Goal: Task Accomplishment & Management: Complete application form

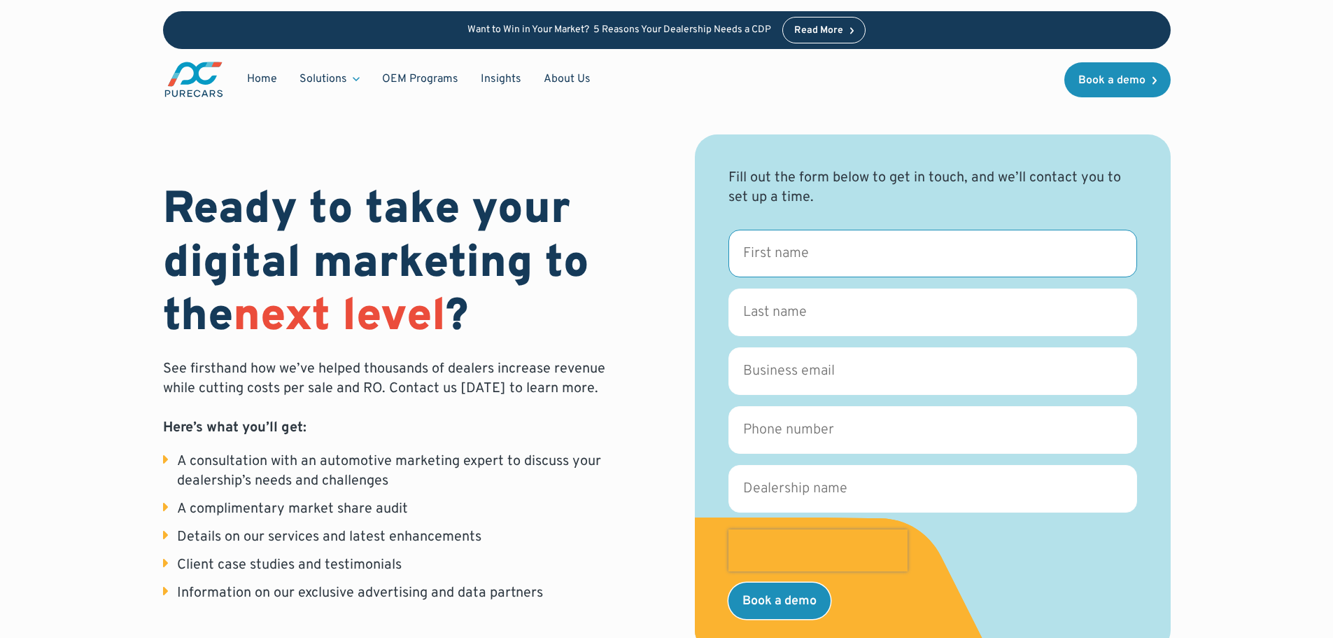
click at [827, 249] on input "First name *" at bounding box center [933, 254] width 409 height 48
type input "[PERSON_NAME]"
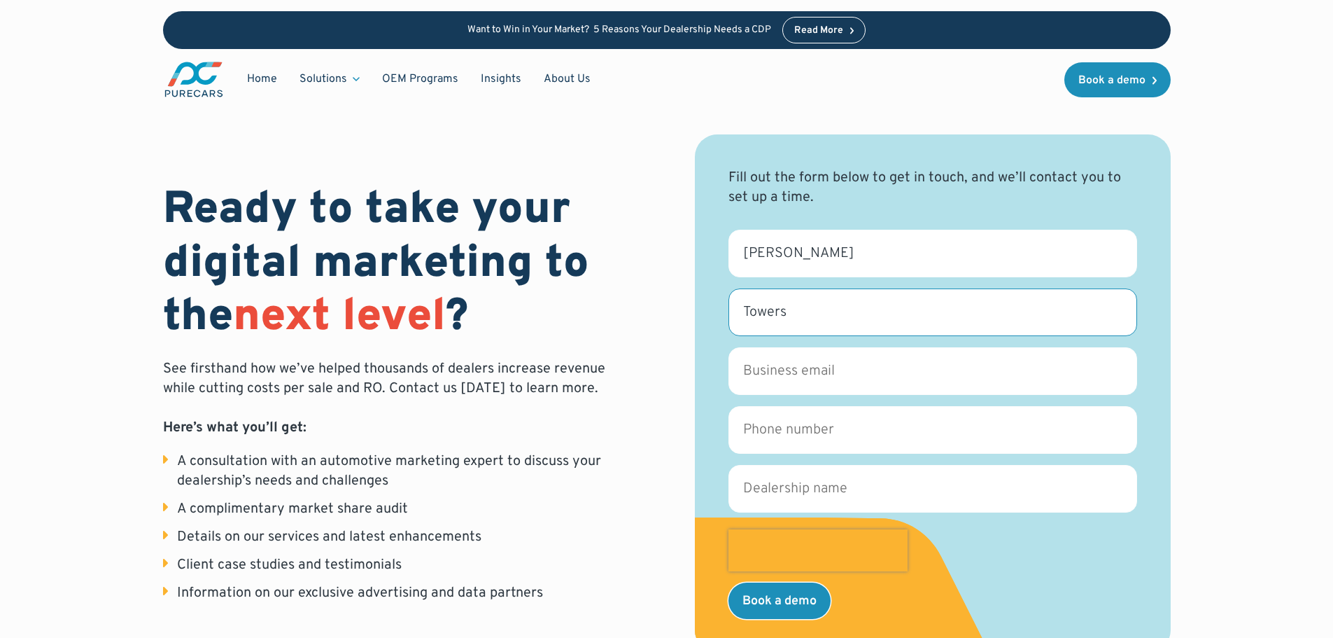
type input "Towers"
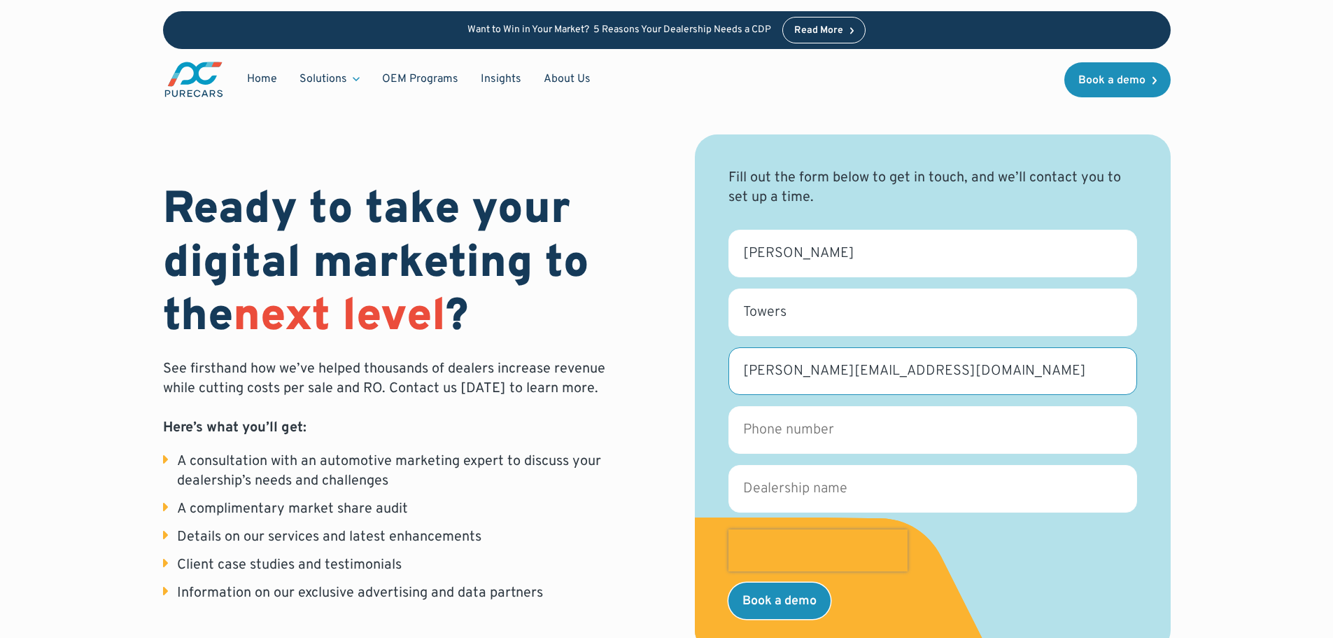
type input "[PERSON_NAME][EMAIL_ADDRESS][DOMAIN_NAME]"
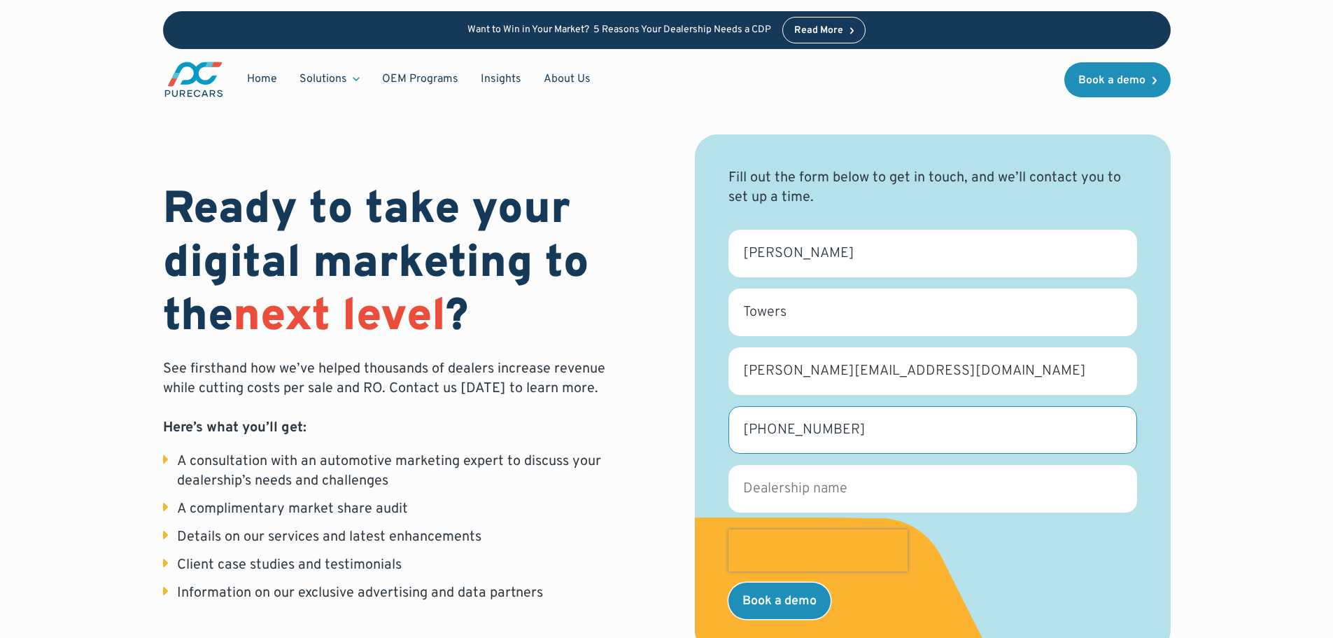
type input "[PHONE_NUMBER]"
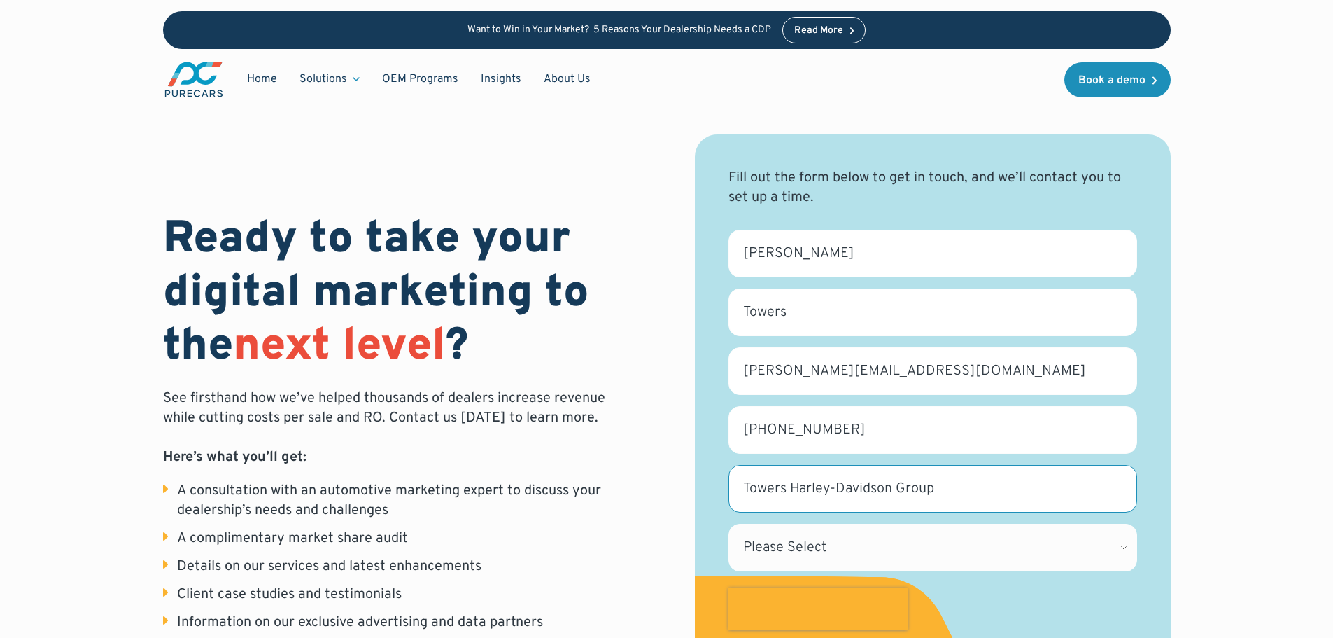
type input "Towers Harley-Davidson Group"
click at [874, 542] on select "Please Select [US_STATE] [US_STATE] [GEOGRAPHIC_DATA] [US_STATE] [US_STATE] [GE…" at bounding box center [933, 548] width 409 height 48
select select "NE"
click at [729, 524] on select "Please Select [US_STATE] [US_STATE] [GEOGRAPHIC_DATA] [US_STATE] [US_STATE] [GE…" at bounding box center [933, 548] width 409 height 48
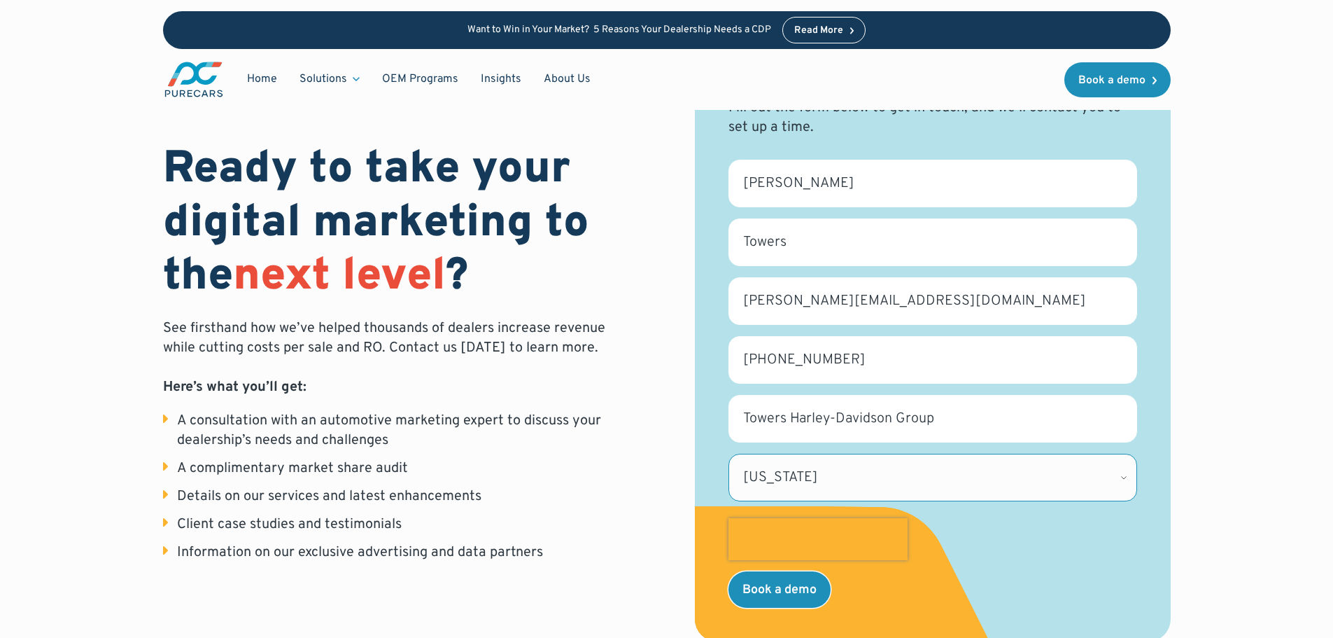
scroll to position [140, 0]
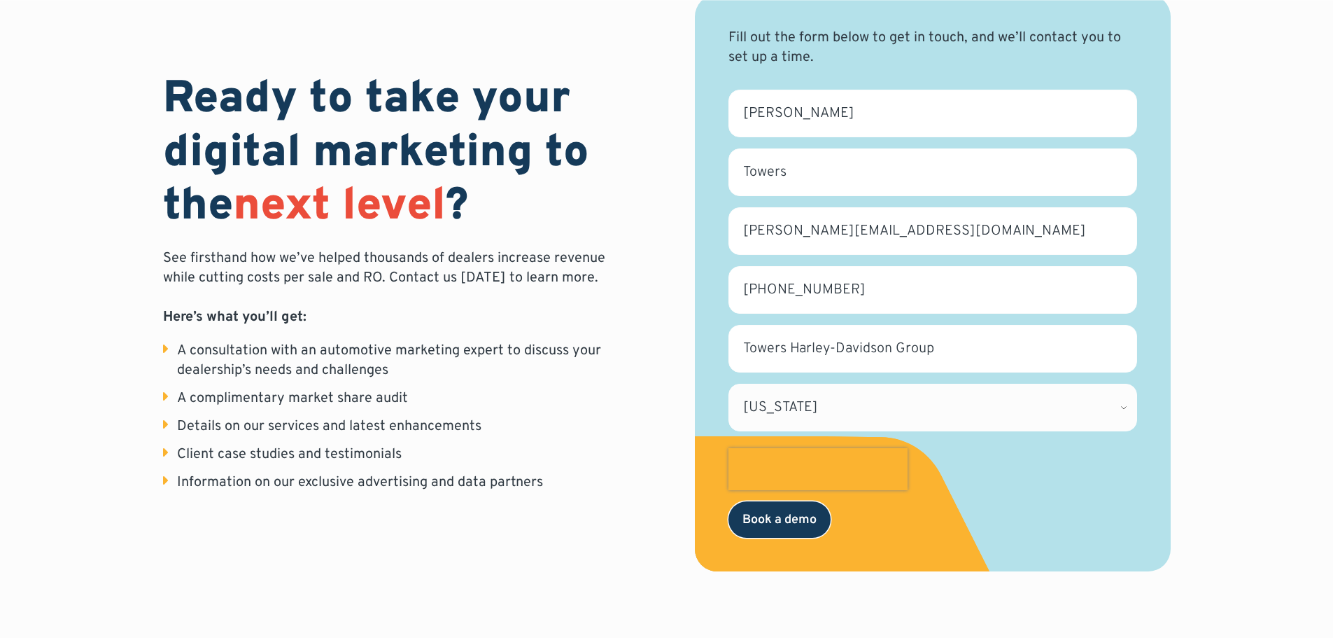
click at [785, 527] on input "Book a demo" at bounding box center [780, 519] width 102 height 36
